Goal: Browse casually

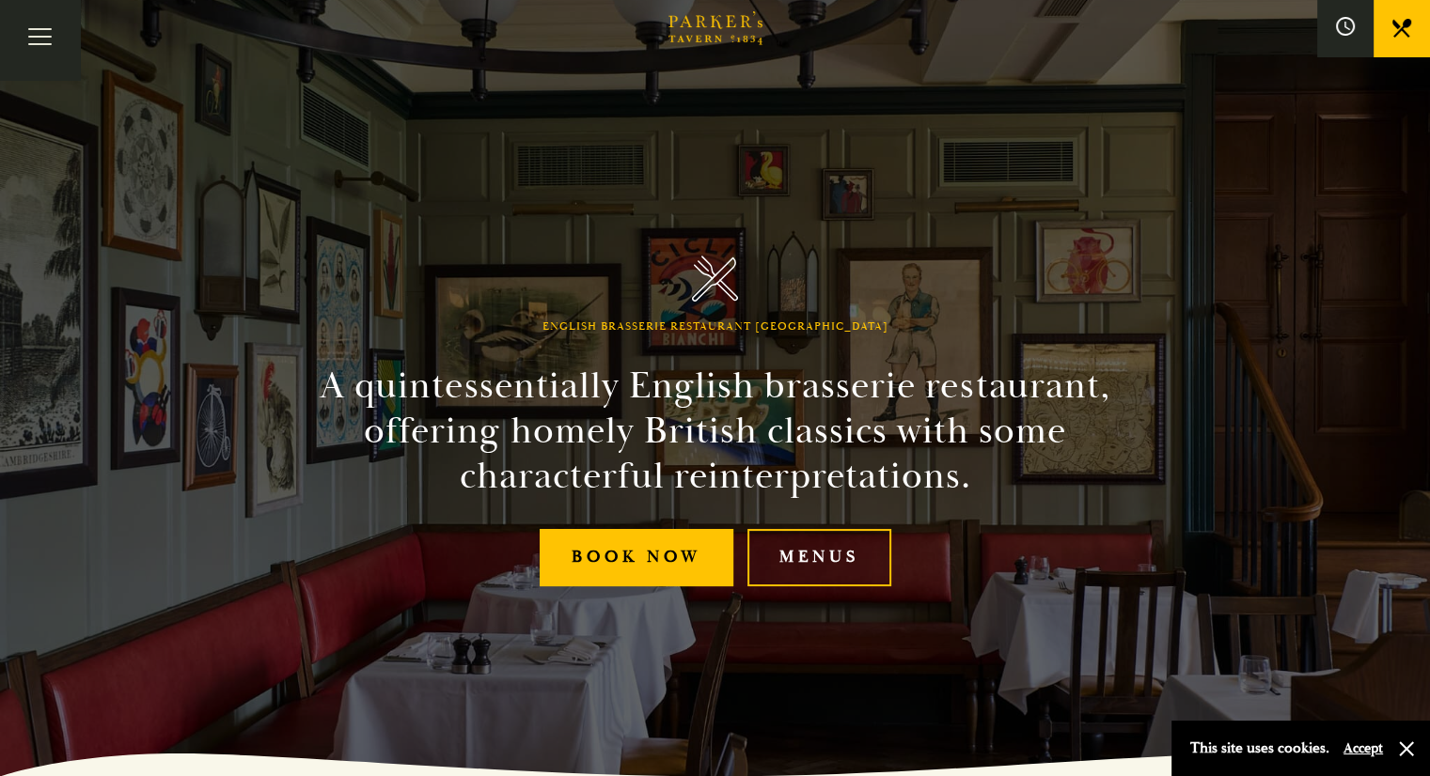
click at [0, 0] on div "Bar Restaurant What’s On Afternoon Tea Menus All That Jazz BOOK" at bounding box center [0, 0] width 0 height 0
click at [0, 0] on link "What’s On" at bounding box center [0, 0] width 0 height 0
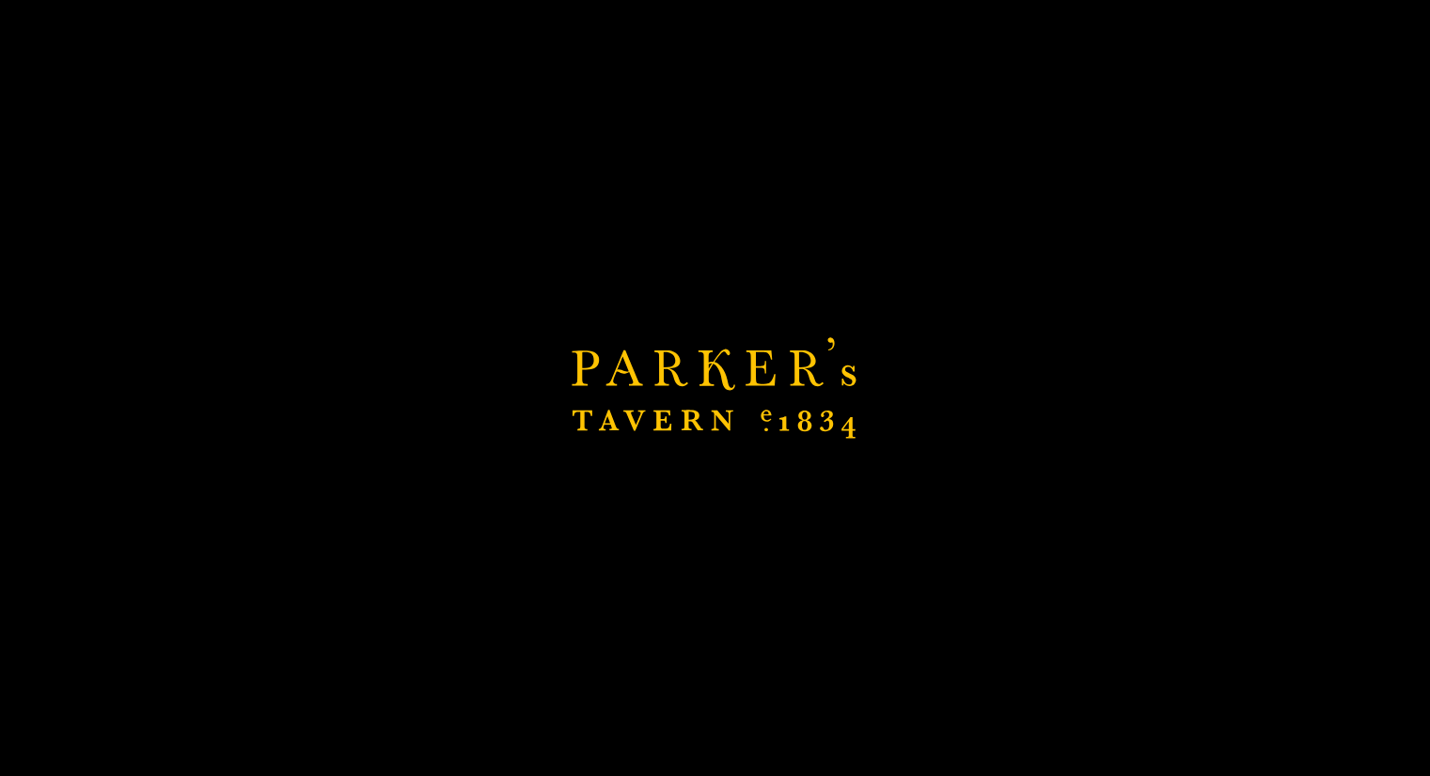
scroll to position [384, 0]
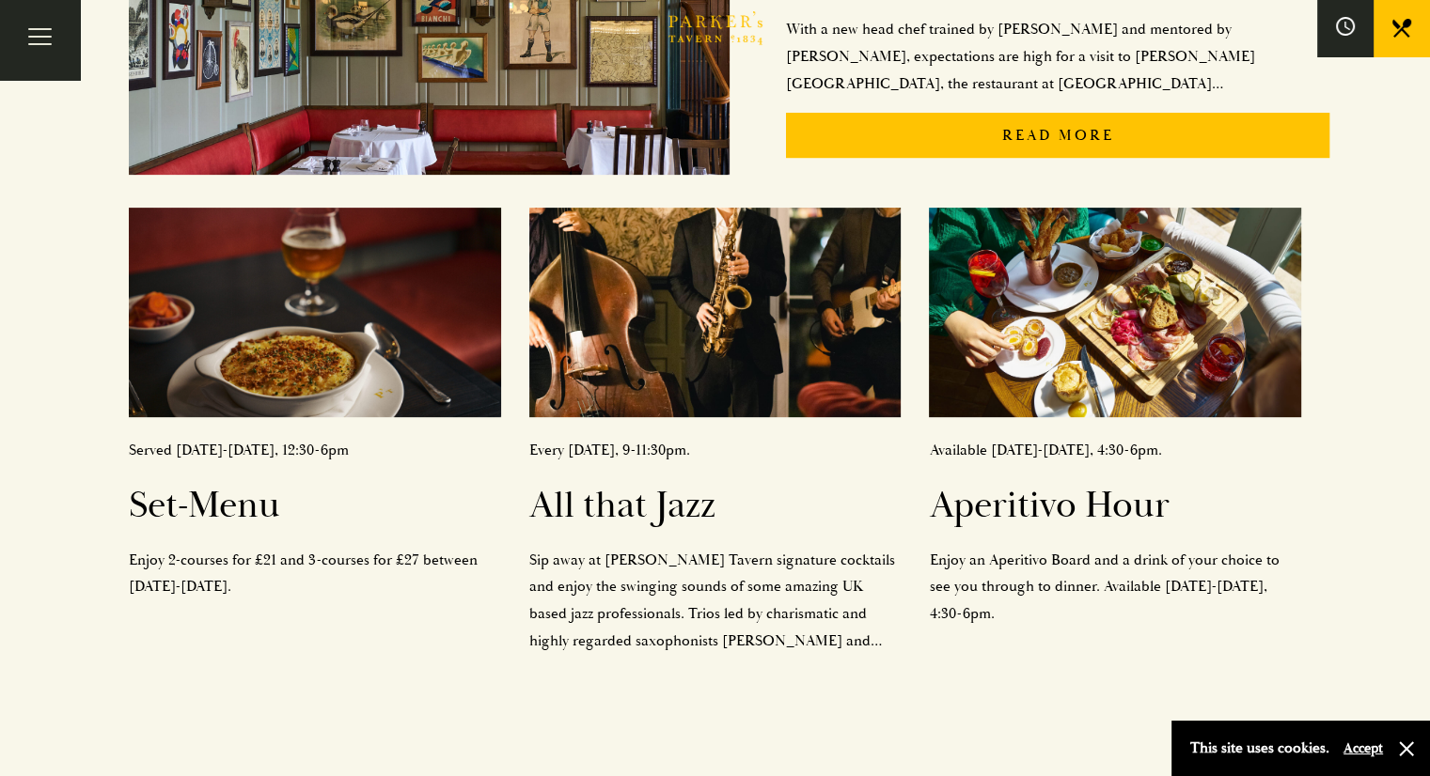
scroll to position [629, 0]
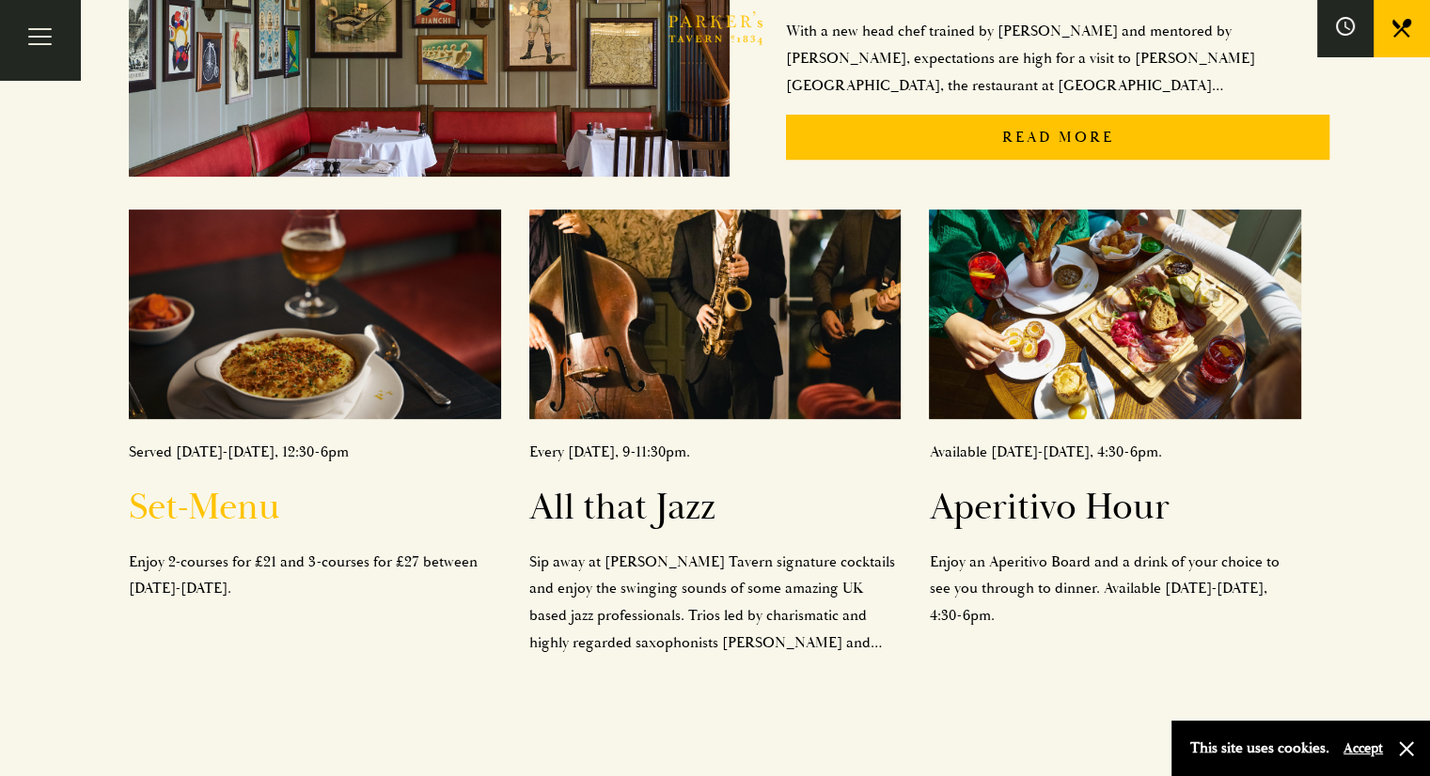
click at [196, 465] on div "Served [DATE]-[DATE], 12:30-6pm Set-Menu Enjoy 2-courses for £21 and 3-courses …" at bounding box center [315, 521] width 372 height 164
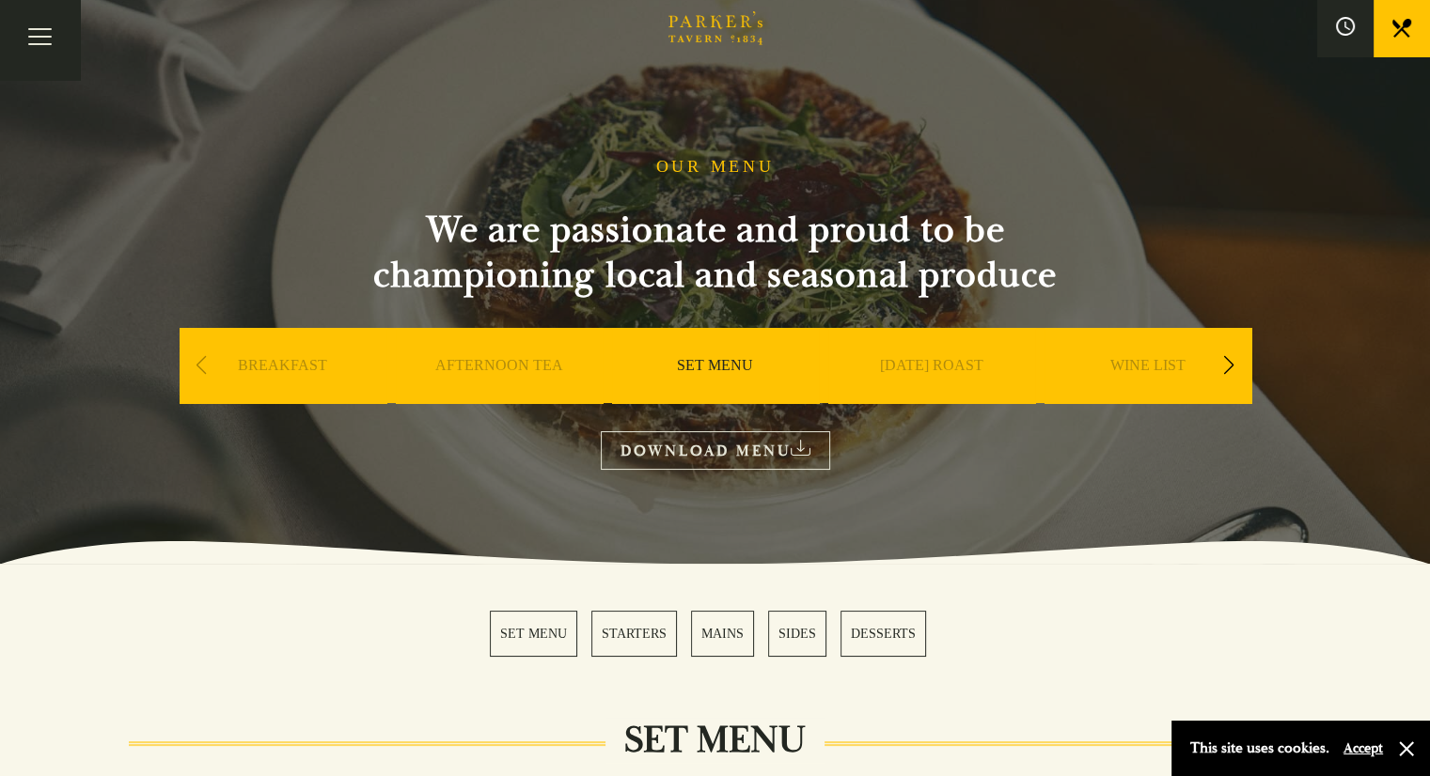
click at [0, 0] on link "Afternoon Tea" at bounding box center [0, 0] width 0 height 0
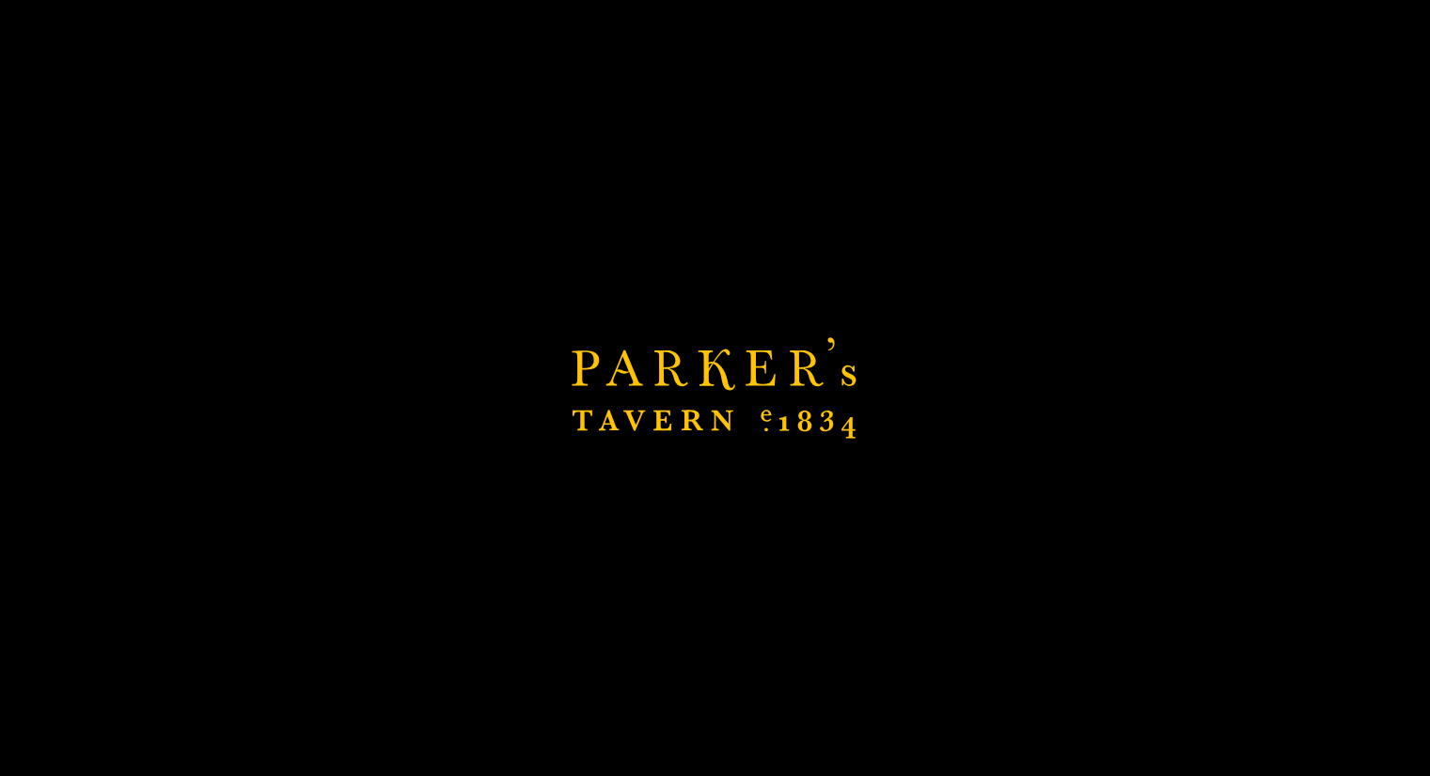
scroll to position [350, 0]
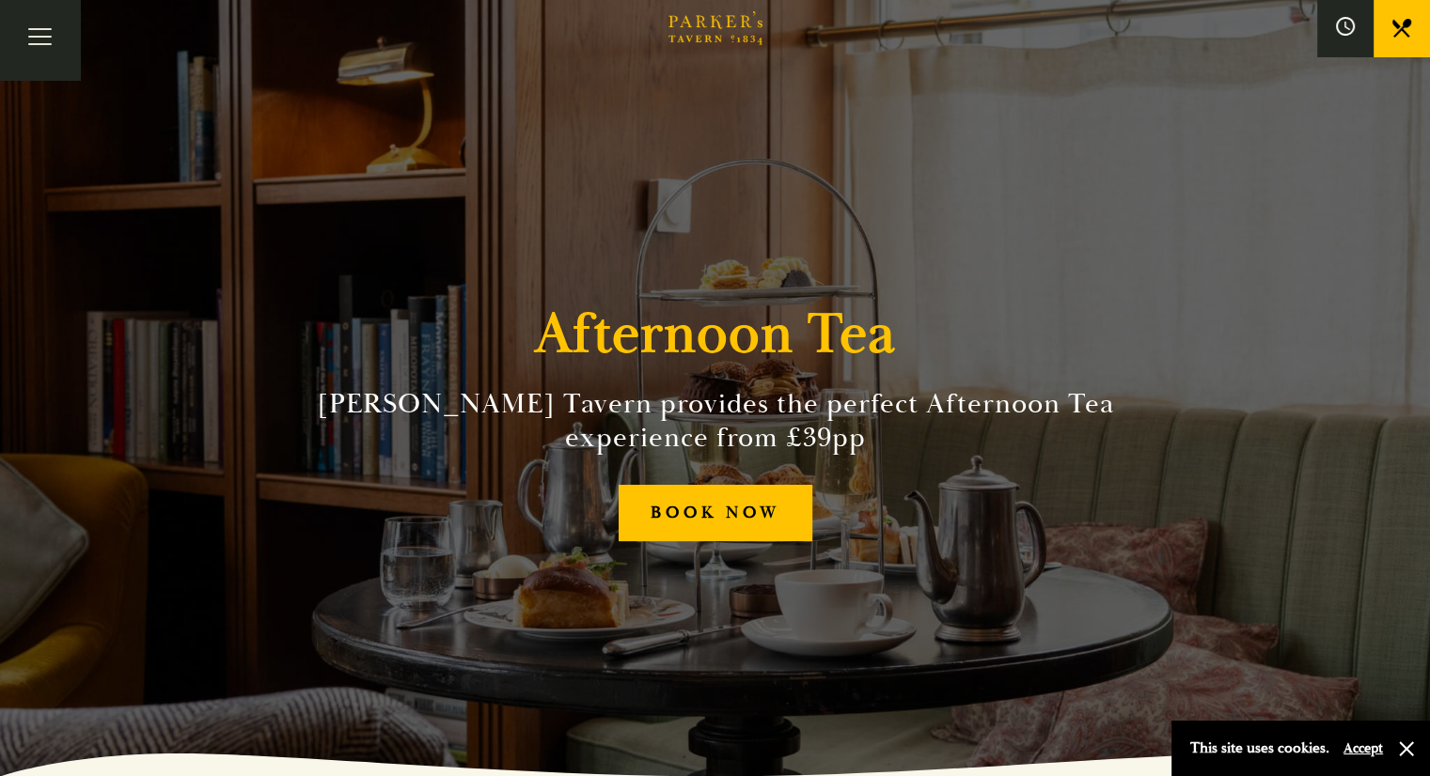
click at [1061, 625] on div "Afternoon [PERSON_NAME] Tavern provides the perfect Afternoon Tea experience fr…" at bounding box center [715, 388] width 1128 height 776
